Goal: Submit feedback/report problem

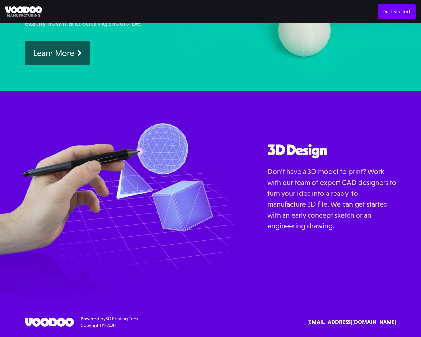
scroll to position [581, 0]
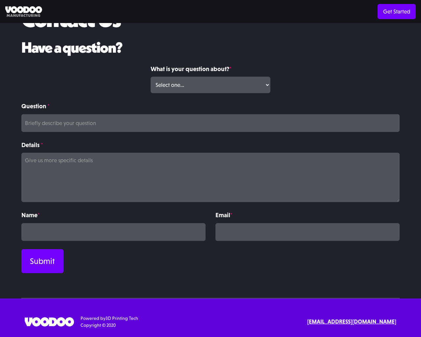
scroll to position [50, 0]
type input "1"
type textarea "20"
type input "ncMUFCMU"
type input "[EMAIL_ADDRESS][DOMAIN_NAME]"
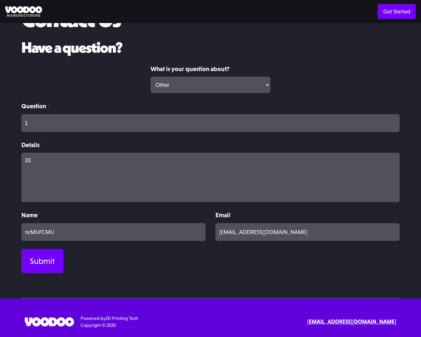
select select "Other"
type input "Please wait..."
